Goal: Book appointment/travel/reservation

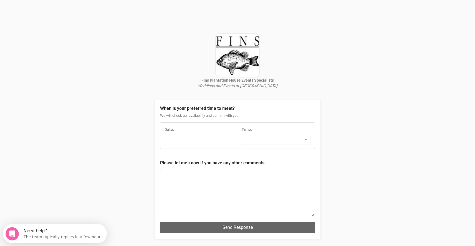
click at [175, 132] on div "Date:" at bounding box center [198, 130] width 69 height 6
drag, startPoint x: 178, startPoint y: 136, endPoint x: 166, endPoint y: 135, distance: 11.4
click at [175, 136] on div "Date: Time: -- 7:00 AM 7:30 AM 8:00 AM 8:30 AM 9:00 AM 9:30 AM 10:00 AM 10:30 A…" at bounding box center [237, 136] width 154 height 18
click at [166, 135] on div "Date: Time: -- 7:00 AM 7:30 AM 8:00 AM 8:30 AM 9:00 AM 9:30 AM 10:00 AM 10:30 A…" at bounding box center [237, 136] width 154 height 18
click at [175, 129] on div "Date:" at bounding box center [198, 130] width 69 height 6
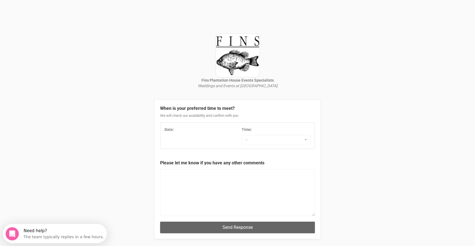
drag, startPoint x: 175, startPoint y: 129, endPoint x: 171, endPoint y: 129, distance: 4.7
click at [174, 129] on div "Date:" at bounding box center [198, 130] width 69 height 6
click at [195, 106] on legend "When is your preferred time to meet?" at bounding box center [237, 109] width 155 height 6
click at [257, 136] on button "--" at bounding box center [275, 139] width 69 height 9
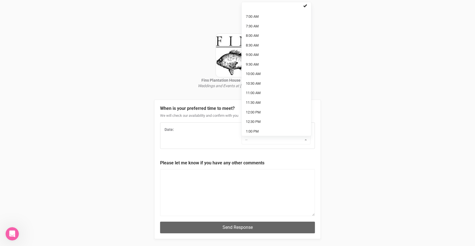
click at [220, 136] on div "Date: Time: -- 7:00 AM 7:30 AM 8:00 AM 8:30 AM 9:00 AM 9:30 AM 10:00 AM 10:30 A…" at bounding box center [237, 136] width 154 height 18
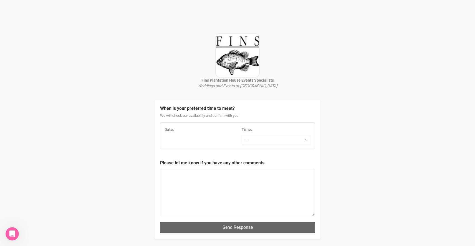
drag, startPoint x: 176, startPoint y: 131, endPoint x: 166, endPoint y: 132, distance: 10.3
click at [173, 131] on div "Date:" at bounding box center [198, 130] width 69 height 6
click at [166, 133] on div "Date:" at bounding box center [198, 131] width 77 height 8
drag, startPoint x: 174, startPoint y: 131, endPoint x: 180, endPoint y: 129, distance: 7.1
click at [180, 129] on div "Date:" at bounding box center [198, 130] width 69 height 6
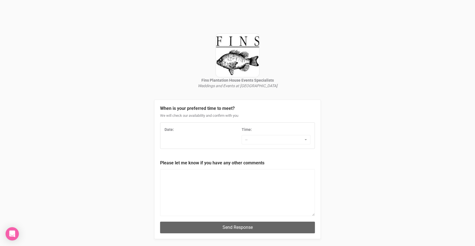
click at [177, 133] on div "Date:" at bounding box center [198, 131] width 77 height 8
click at [173, 131] on strong "Date:" at bounding box center [168, 130] width 9 height 4
drag, startPoint x: 173, startPoint y: 131, endPoint x: 165, endPoint y: 135, distance: 9.3
click at [165, 135] on div "Date: Time: -- 7:00 AM 7:30 AM 8:00 AM 8:30 AM 9:00 AM 9:30 AM 10:00 AM 10:30 A…" at bounding box center [237, 136] width 154 height 18
click at [168, 134] on div "Date:" at bounding box center [198, 131] width 77 height 8
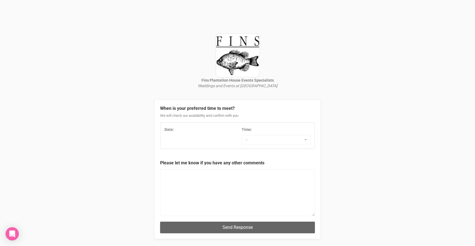
click at [168, 134] on div "Date:" at bounding box center [198, 131] width 77 height 8
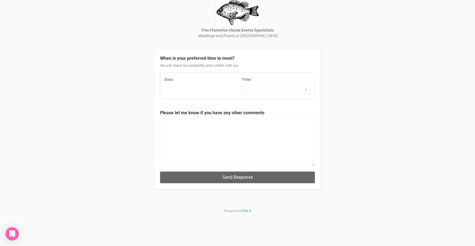
scroll to position [53, 0]
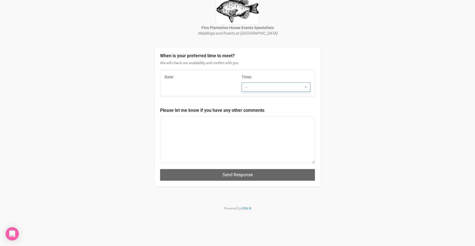
click at [249, 90] on button "--" at bounding box center [275, 87] width 69 height 9
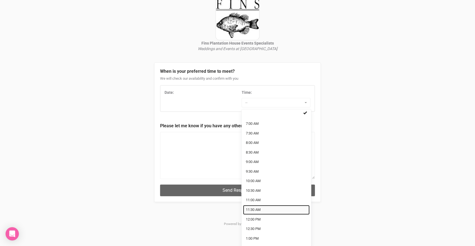
click at [265, 207] on link "11:30 AM" at bounding box center [276, 210] width 67 height 10
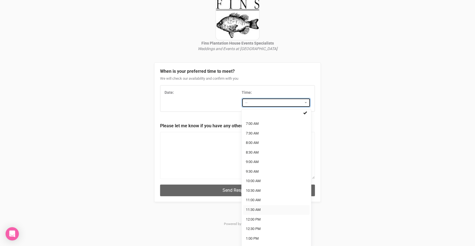
select select "11:30 AM"
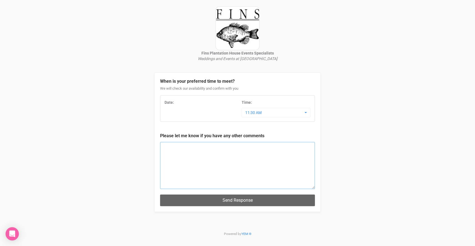
click at [228, 150] on textarea at bounding box center [237, 165] width 155 height 47
click at [169, 104] on div "Date:" at bounding box center [198, 103] width 69 height 6
drag, startPoint x: 172, startPoint y: 148, endPoint x: 176, endPoint y: 149, distance: 3.8
click at [173, 148] on textarea at bounding box center [237, 165] width 155 height 47
drag, startPoint x: 205, startPoint y: 160, endPoint x: 157, endPoint y: 142, distance: 51.6
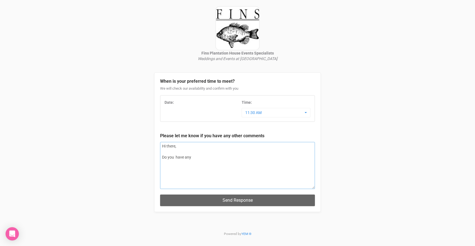
click at [157, 142] on div "When is your preferred time to meet? We will check our availability and confirm…" at bounding box center [237, 143] width 166 height 140
type textarea "Hi there, Do you have any"
click at [51, 35] on div "Fins Plantation House Events Specialists Weddings and Events at Fins At Plantat…" at bounding box center [237, 109] width 475 height 273
